Goal: Task Accomplishment & Management: Manage account settings

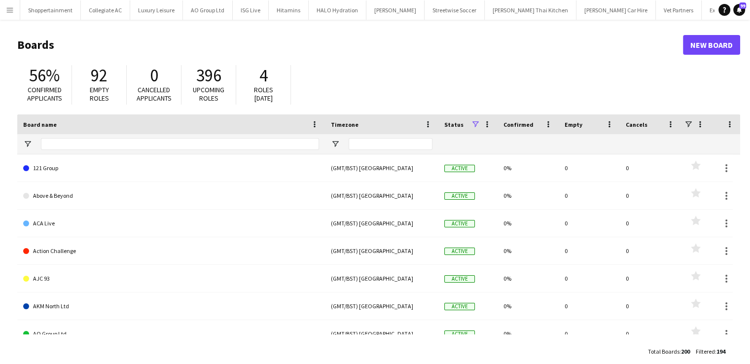
click at [6, 7] on app-icon "Menu" at bounding box center [10, 10] width 8 height 8
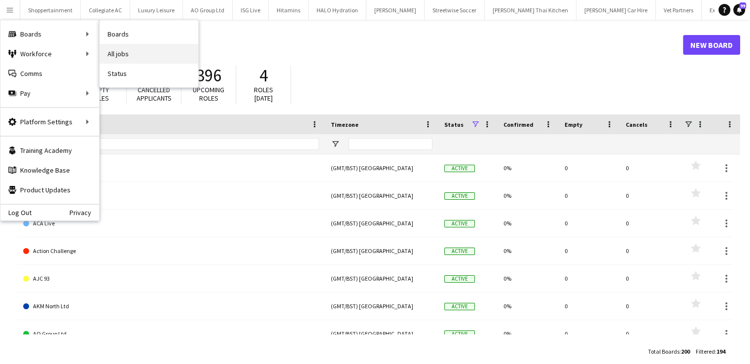
click at [104, 48] on link "All jobs" at bounding box center [149, 54] width 99 height 20
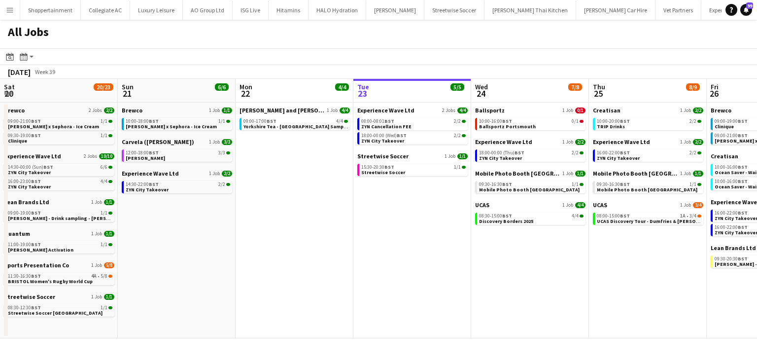
scroll to position [0, 236]
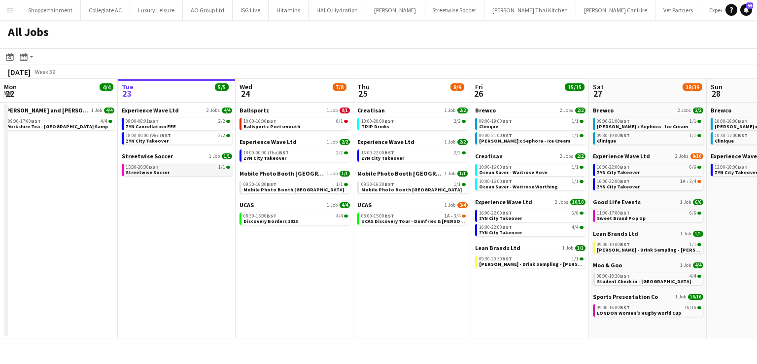
click at [138, 168] on span "15:30-20:30 BST" at bounding box center [142, 167] width 33 height 5
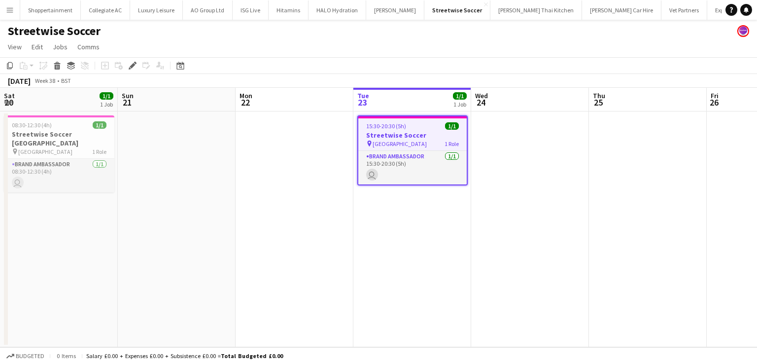
scroll to position [0, 339]
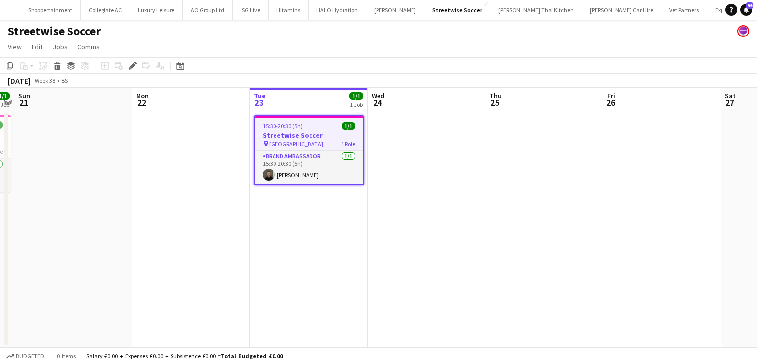
click at [329, 127] on div "15:30-20:30 (5h) 1/1" at bounding box center [309, 125] width 108 height 7
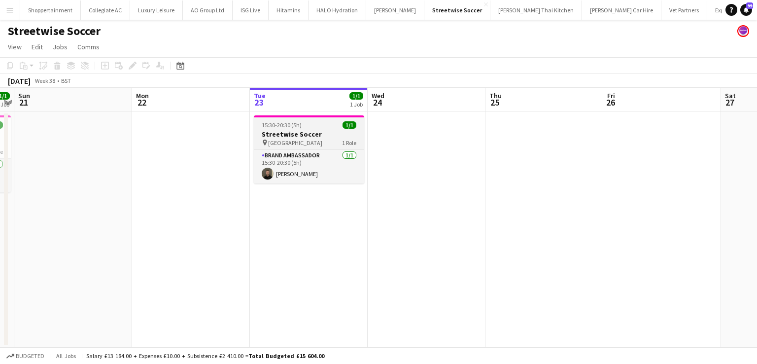
click at [329, 127] on div "15:30-20:30 (5h) 1/1" at bounding box center [309, 124] width 110 height 7
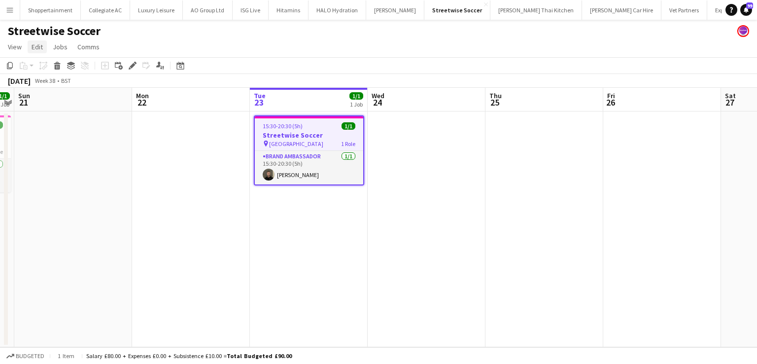
click at [37, 44] on span "Edit" at bounding box center [37, 46] width 11 height 9
click at [747, 14] on link "Notifications 99" at bounding box center [746, 10] width 12 height 12
